Goal: Find specific fact: Find specific fact

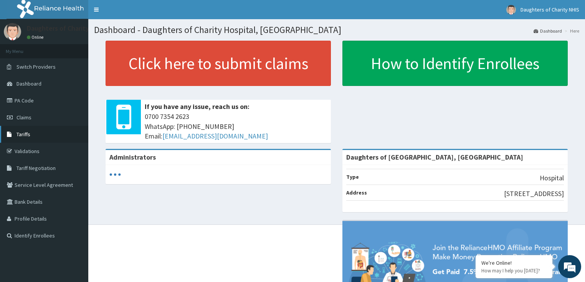
click at [31, 133] on link "Tariffs" at bounding box center [44, 134] width 88 height 17
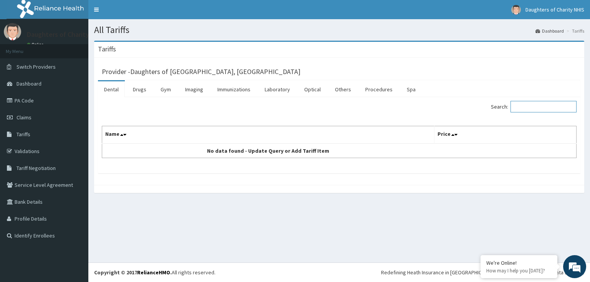
click at [527, 108] on input "Search:" at bounding box center [543, 107] width 66 height 12
click at [29, 134] on span "Tariffs" at bounding box center [24, 134] width 14 height 7
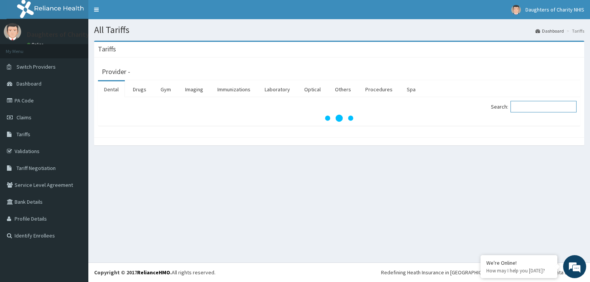
click at [527, 108] on input "Search:" at bounding box center [543, 107] width 66 height 12
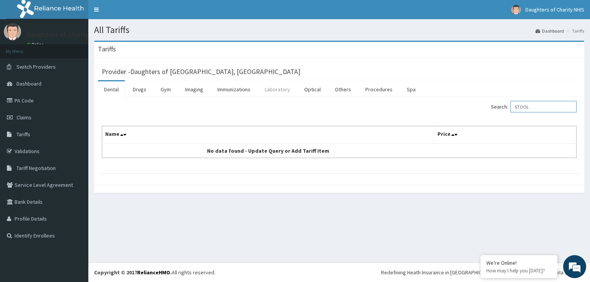
type input "STOOL"
click at [285, 89] on link "Laboratory" at bounding box center [277, 89] width 38 height 16
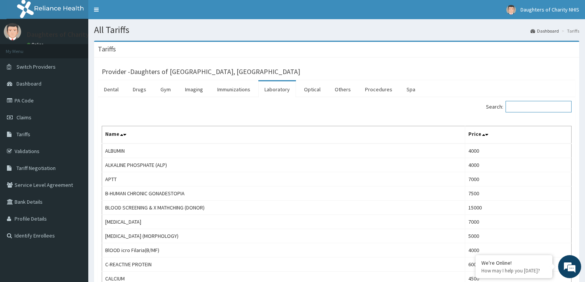
click at [517, 108] on input "Search:" at bounding box center [539, 107] width 66 height 12
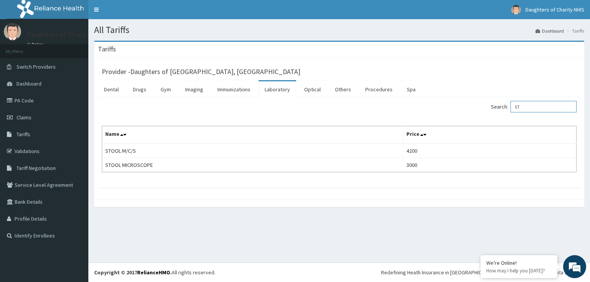
type input "S"
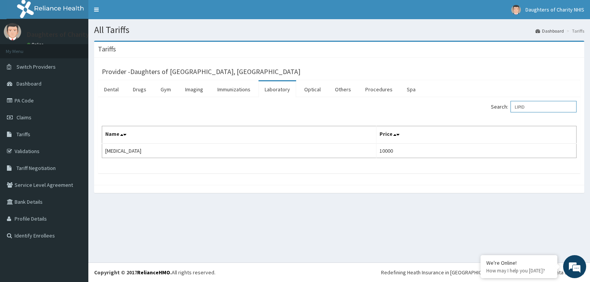
type input "LIPID"
